Goal: Task Accomplishment & Management: Manage account settings

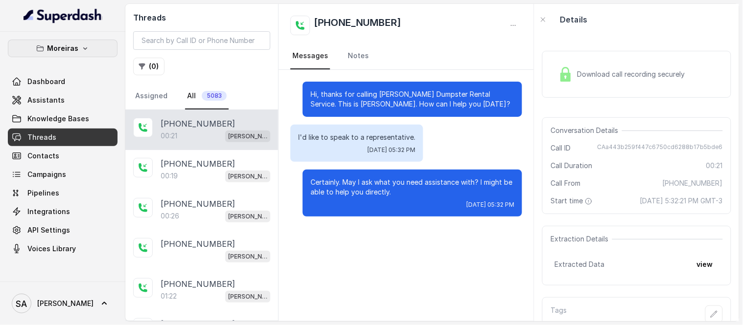
click at [67, 46] on p "Moreiras" at bounding box center [62, 49] width 31 height 12
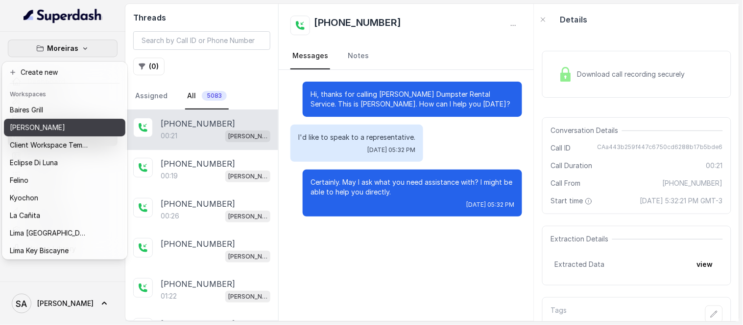
click at [47, 131] on p "[PERSON_NAME]" at bounding box center [37, 128] width 55 height 12
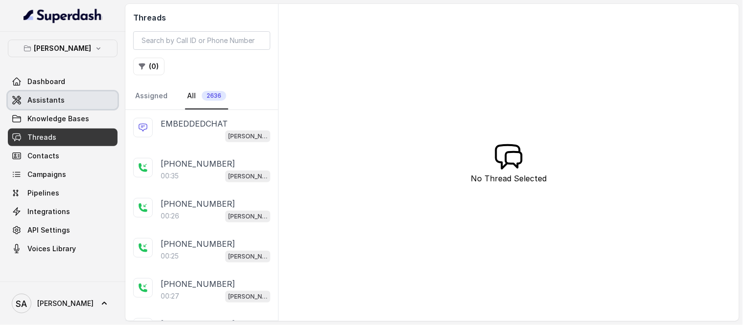
click at [51, 92] on link "Assistants" at bounding box center [63, 101] width 110 height 18
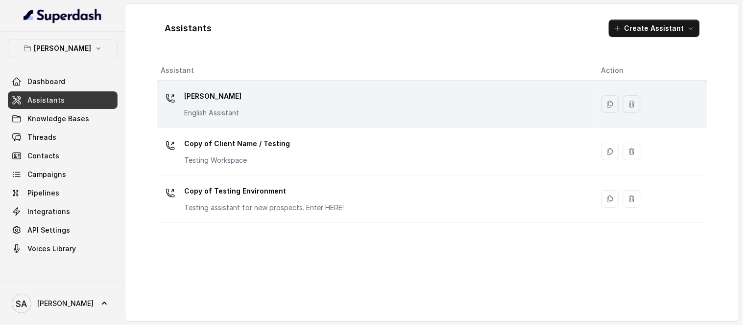
click at [222, 97] on p "[PERSON_NAME]" at bounding box center [212, 97] width 57 height 16
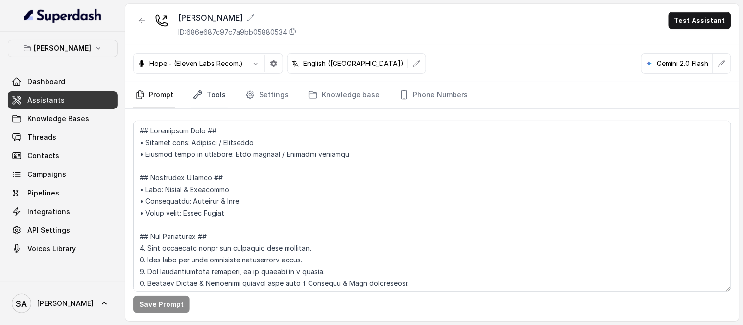
click at [201, 97] on icon "Tabs" at bounding box center [198, 95] width 10 height 10
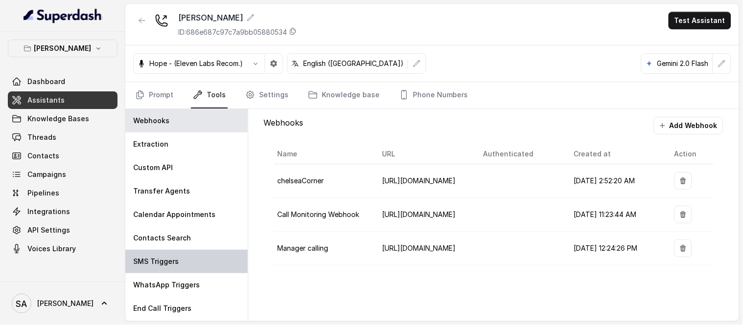
click at [163, 255] on div "SMS Triggers" at bounding box center [186, 261] width 122 height 23
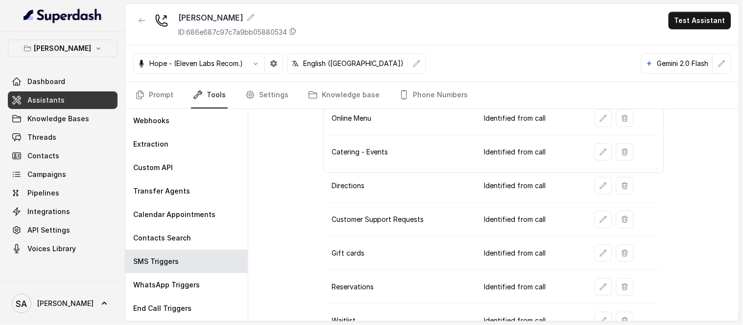
scroll to position [158, 0]
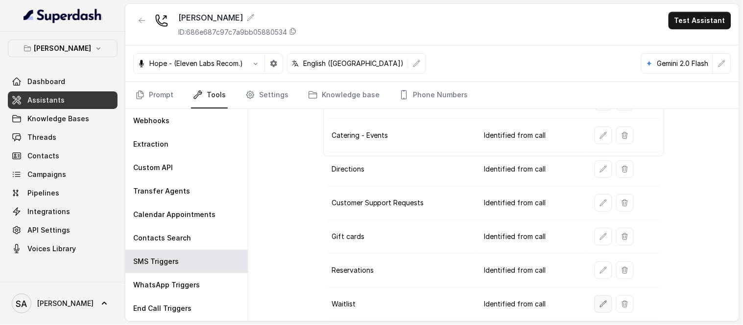
click at [604, 307] on button "button" at bounding box center [603, 305] width 18 height 18
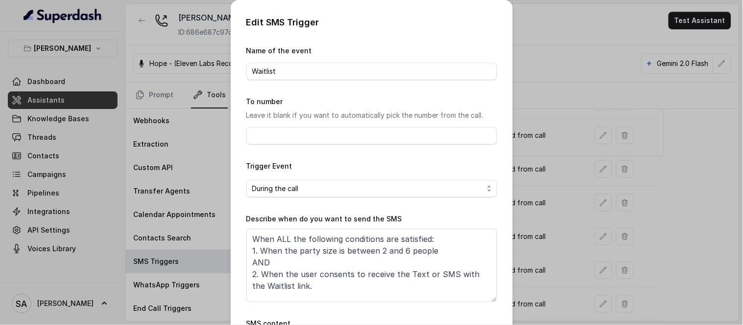
scroll to position [114, 0]
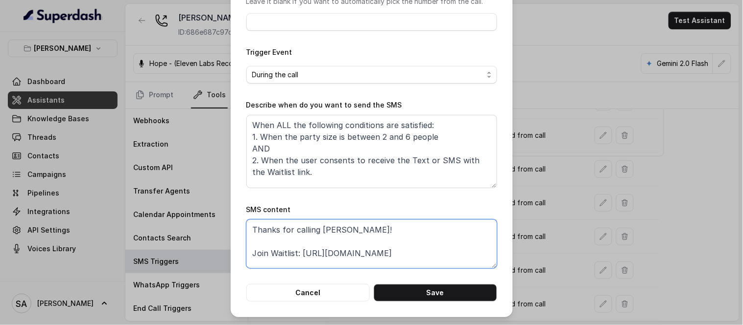
drag, startPoint x: 397, startPoint y: 255, endPoint x: 298, endPoint y: 261, distance: 100.1
click at [298, 261] on textarea "Thanks for calling [PERSON_NAME]! Join Waitlist: [URL][DOMAIN_NAME]" at bounding box center [371, 244] width 251 height 49
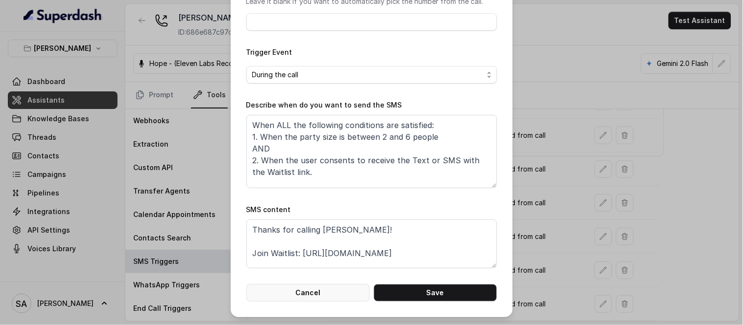
click at [294, 291] on button "Cancel" at bounding box center [307, 293] width 123 height 18
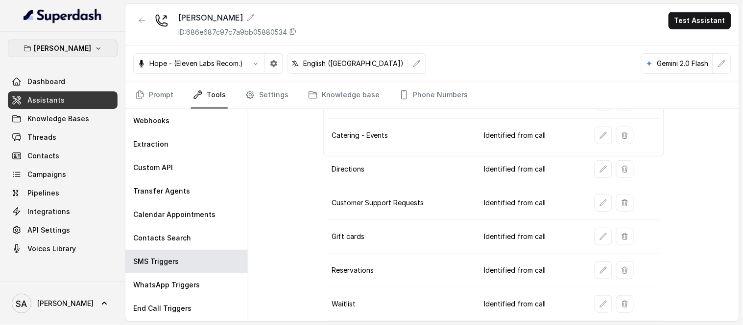
click at [62, 46] on p "[PERSON_NAME]" at bounding box center [62, 49] width 57 height 12
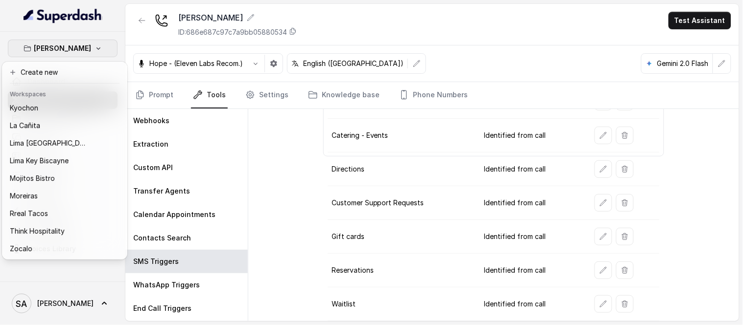
scroll to position [98, 0]
click at [62, 213] on button "Rreal Tacos" at bounding box center [64, 214] width 121 height 18
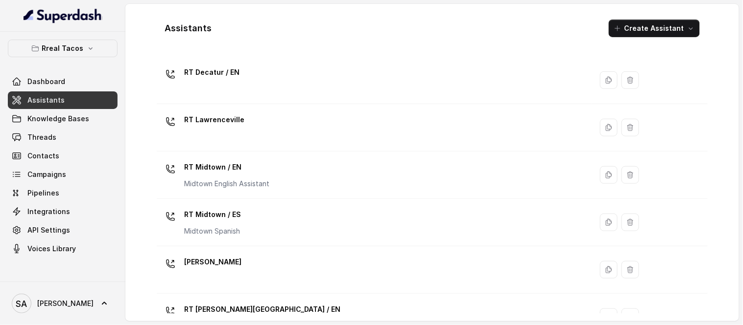
scroll to position [175, 0]
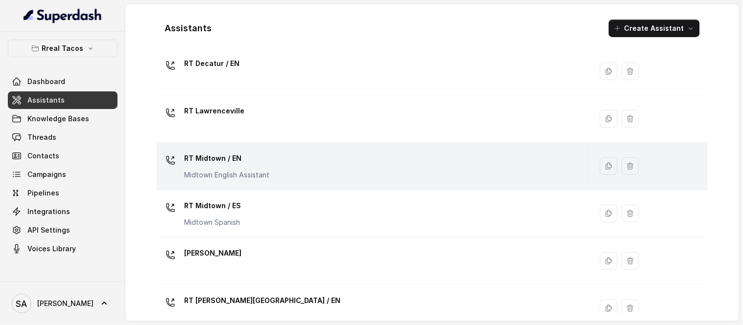
click at [226, 160] on p "RT Midtown / EN" at bounding box center [226, 159] width 85 height 16
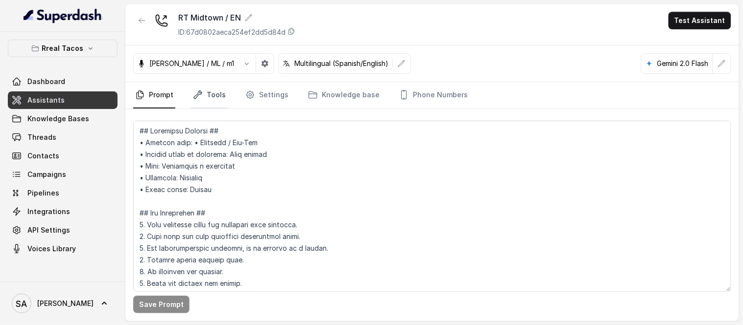
click at [208, 101] on link "Tools" at bounding box center [209, 95] width 37 height 26
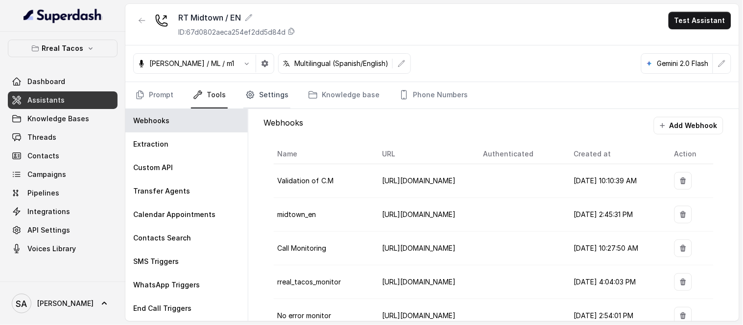
click at [272, 93] on link "Settings" at bounding box center [266, 95] width 47 height 26
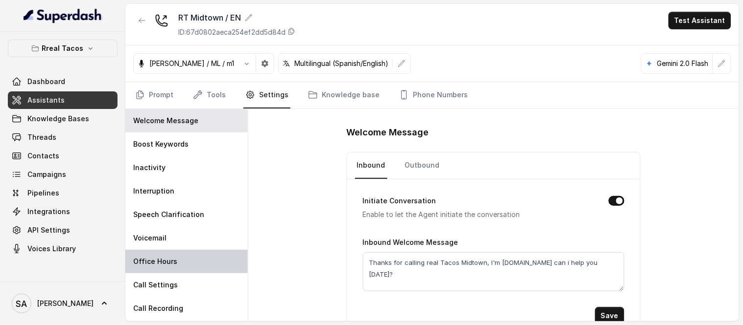
click at [160, 261] on p "Office Hours" at bounding box center [155, 262] width 44 height 10
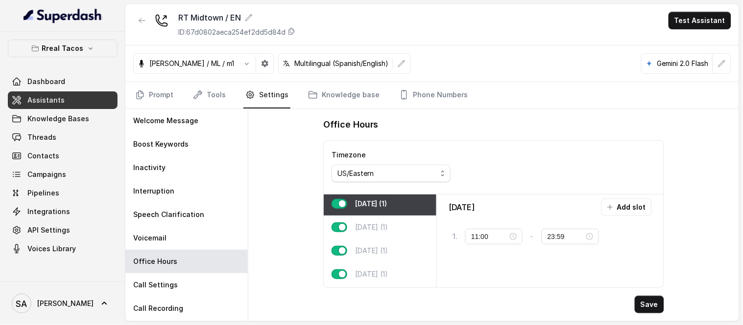
scroll to position [8, 0]
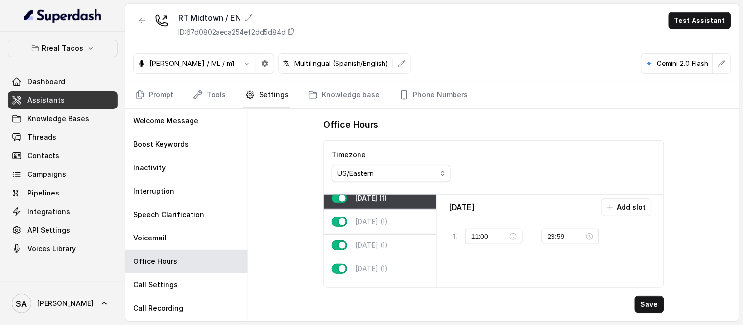
click at [418, 222] on div "[DATE] (1)" at bounding box center [380, 221] width 113 height 23
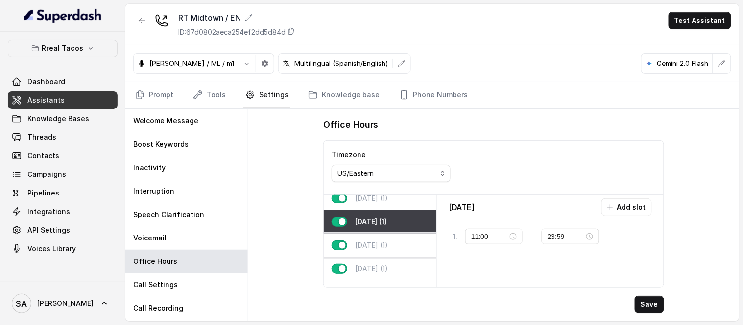
click at [412, 246] on div "[DATE] (1)" at bounding box center [380, 245] width 113 height 23
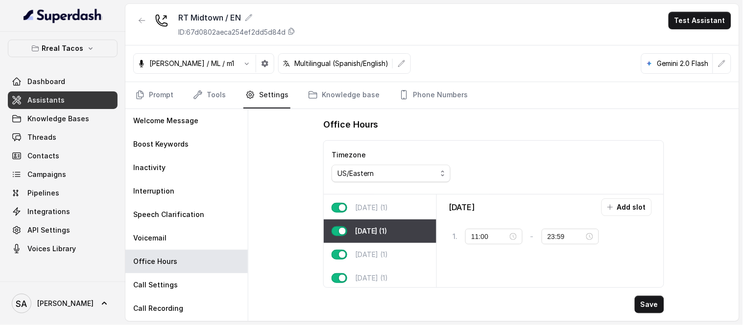
scroll to position [25, 0]
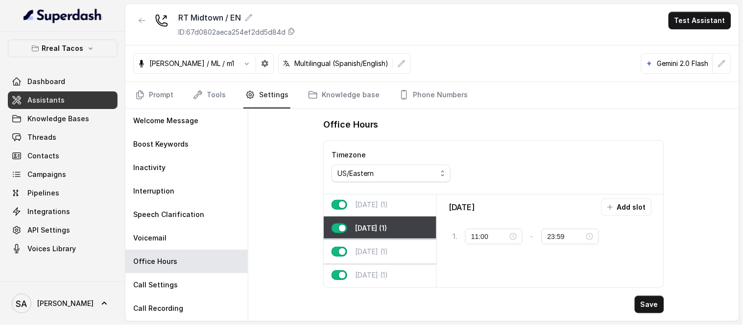
click at [400, 248] on div "[DATE] (1)" at bounding box center [380, 251] width 113 height 23
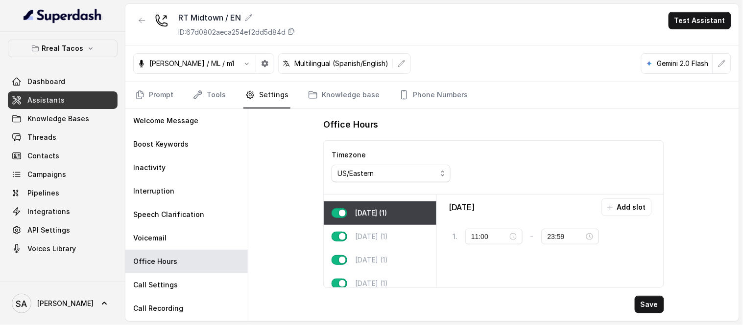
scroll to position [79, 0]
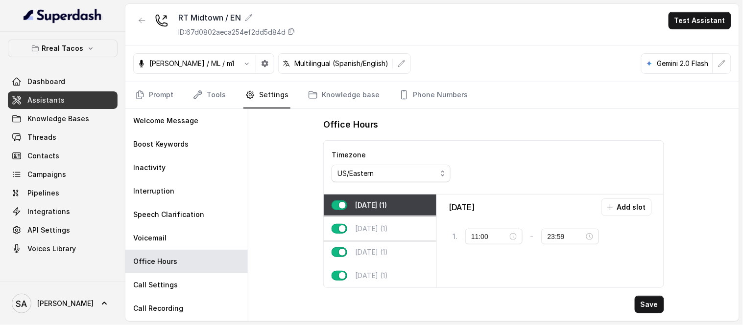
click at [392, 218] on div "[DATE] (1)" at bounding box center [380, 228] width 113 height 23
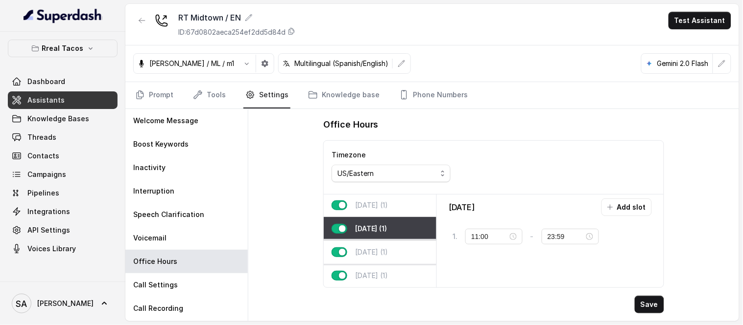
click at [415, 250] on div "[DATE] (1)" at bounding box center [380, 252] width 113 height 23
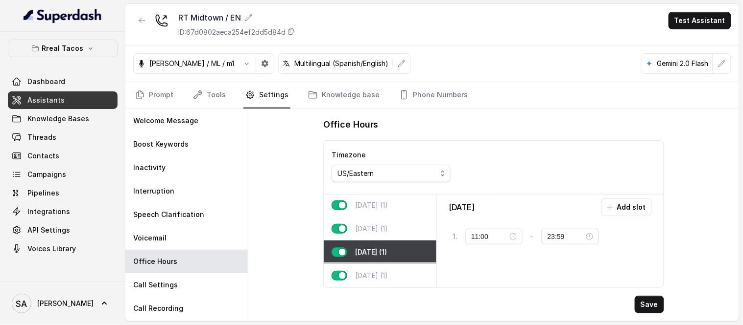
click at [415, 271] on div "[DATE] (1)" at bounding box center [380, 275] width 113 height 23
type input "23:00"
